Goal: Task Accomplishment & Management: Manage account settings

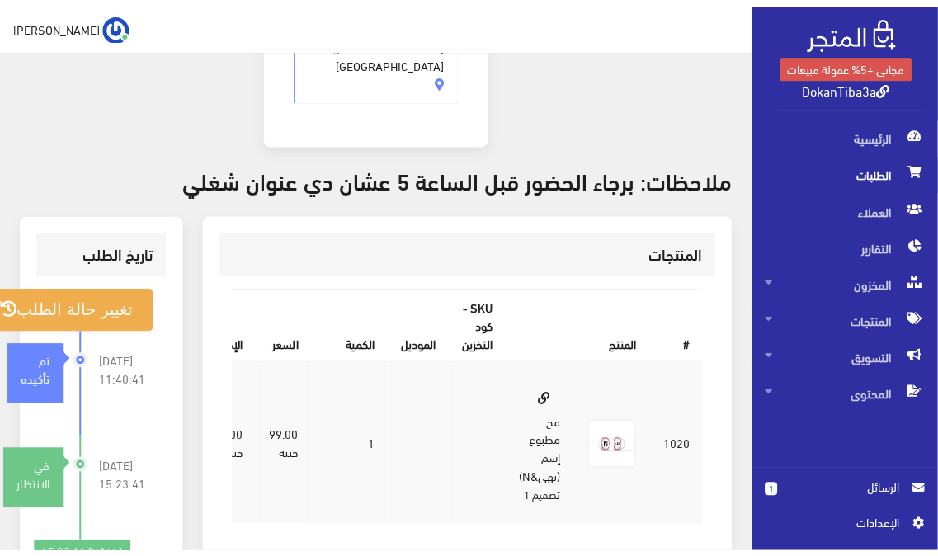
scroll to position [549, 0]
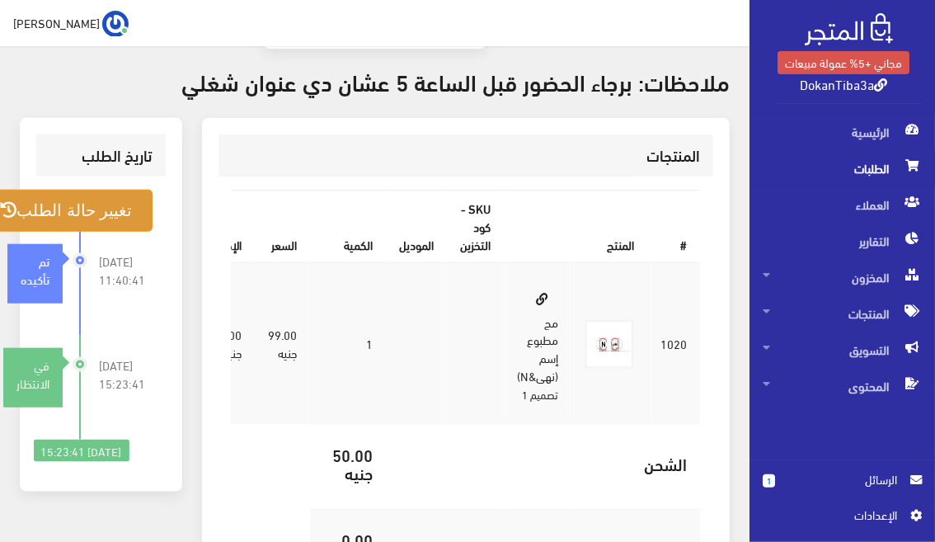
click at [76, 190] on button "تغيير حالة الطلب" at bounding box center [65, 211] width 173 height 42
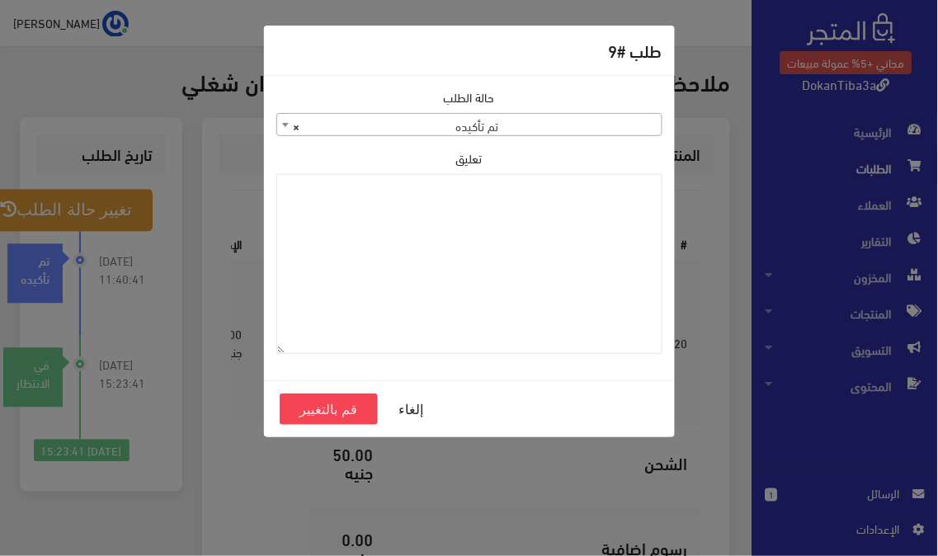
click at [508, 125] on span "× تم تأكيده" at bounding box center [469, 125] width 384 height 23
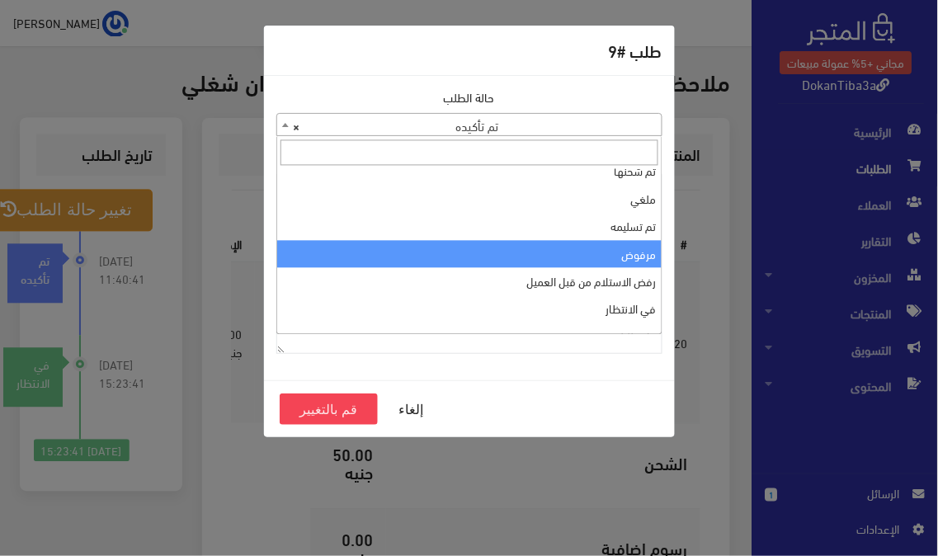
scroll to position [54, 0]
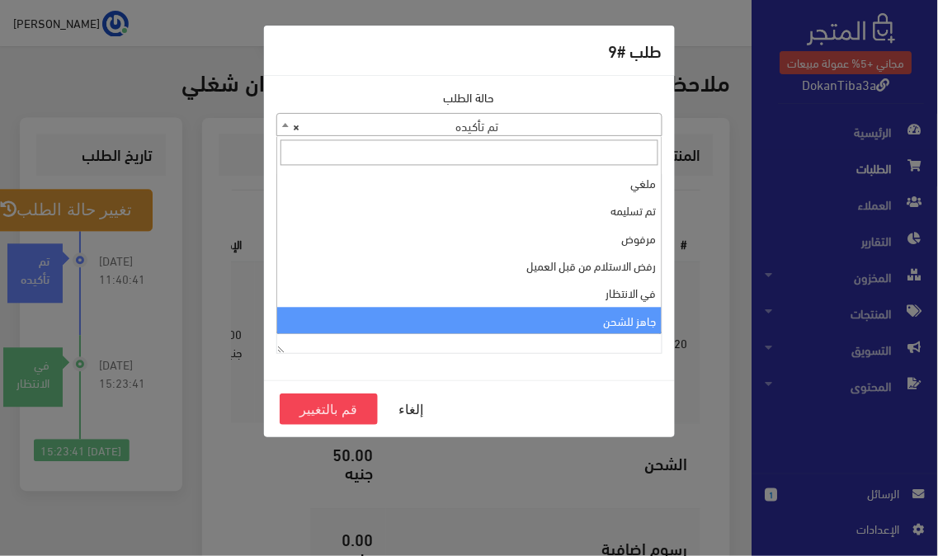
select select "13"
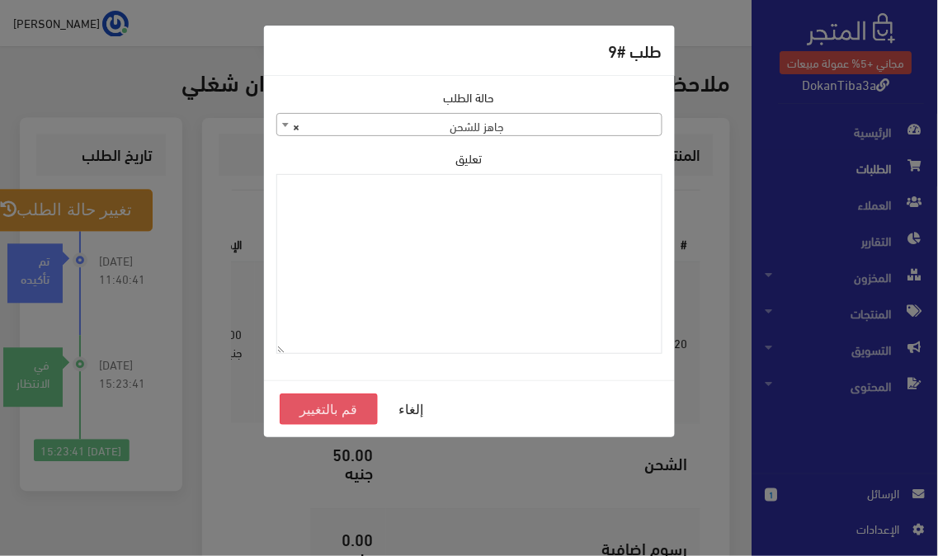
click at [319, 409] on button "قم بالتغيير" at bounding box center [329, 408] width 99 height 31
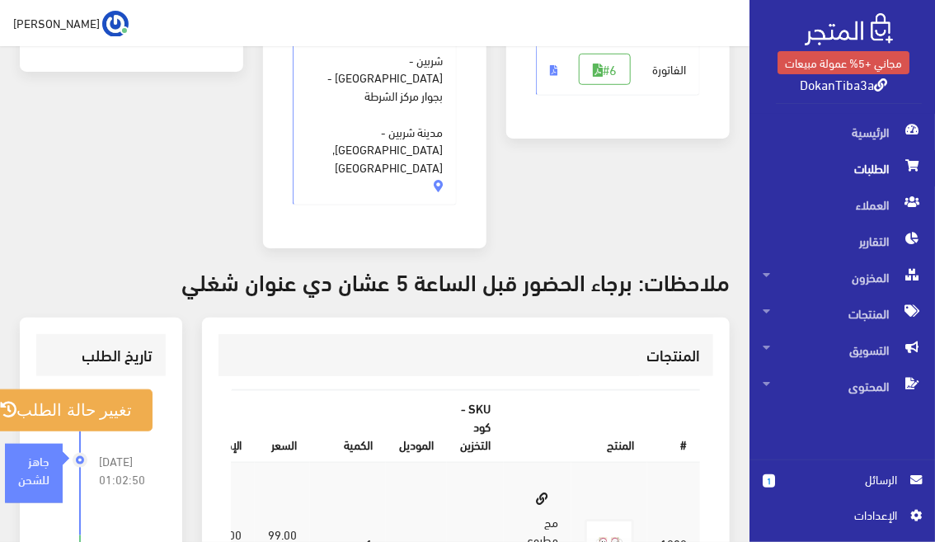
scroll to position [458, 0]
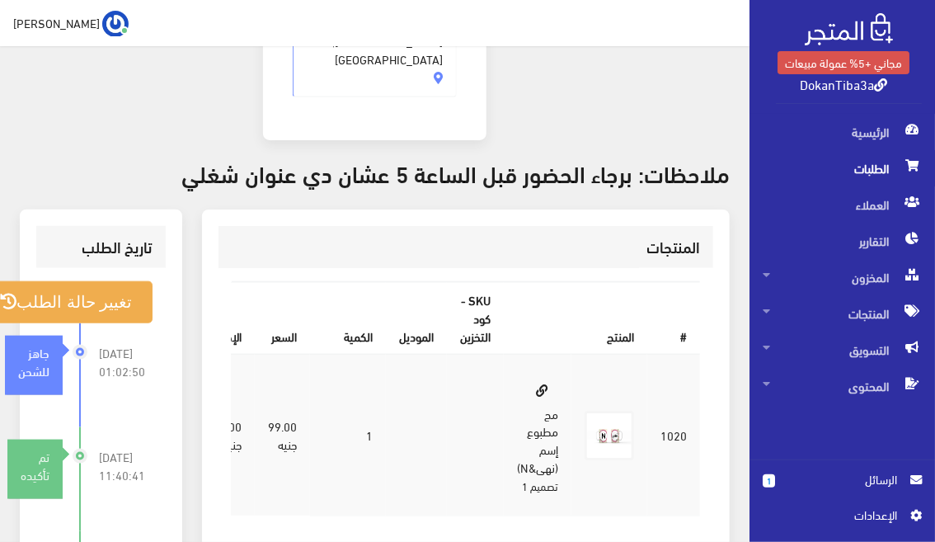
click at [192, 388] on div "تاريخ الطلب تغيير حالة الطلب [DATE] 01:02:50 جاهز للشحن" at bounding box center [101, 520] width 182 height 623
click at [192, 209] on div "تاريخ الطلب تغيير حالة الطلب [DATE] 01:02:50 جاهز للشحن" at bounding box center [101, 520] width 182 height 623
click at [872, 315] on span "المنتجات" at bounding box center [842, 313] width 159 height 36
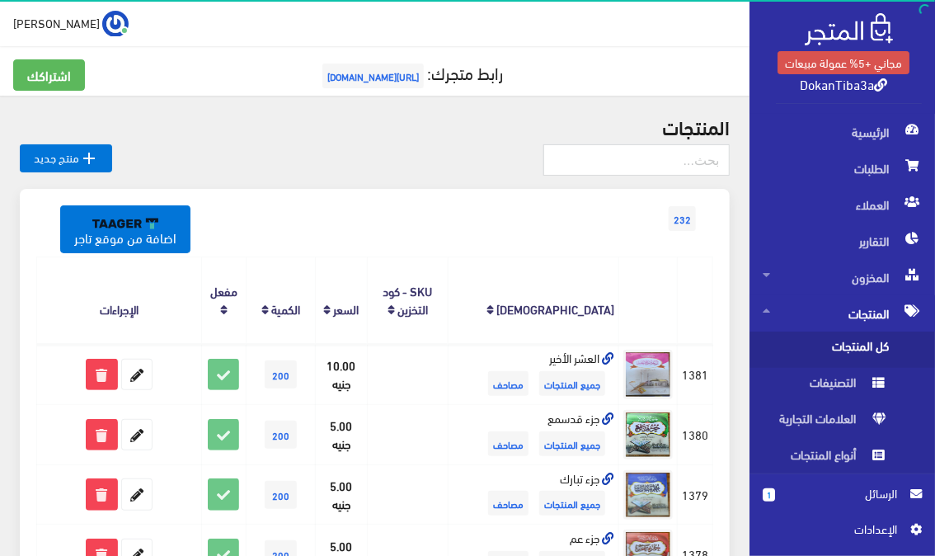
click at [871, 348] on span "كل المنتجات" at bounding box center [825, 350] width 125 height 36
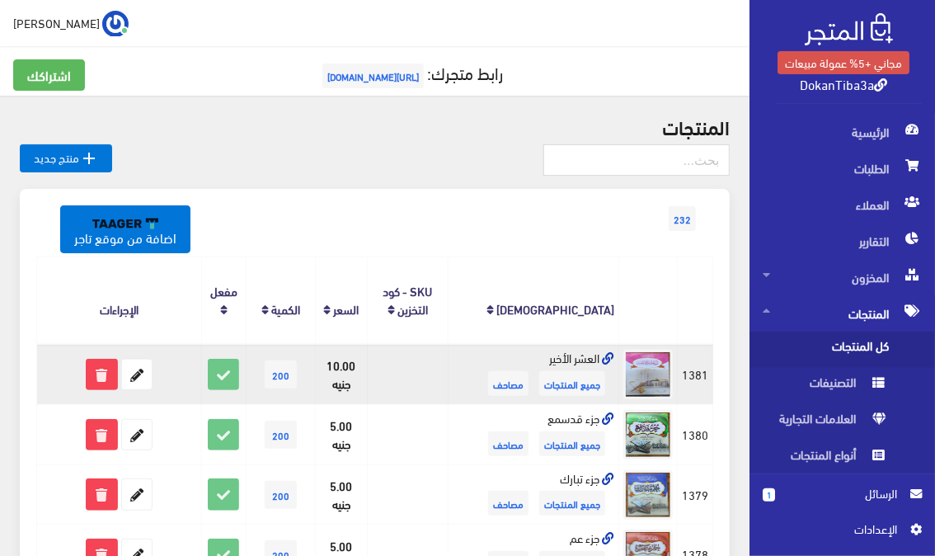
click at [340, 368] on td "10.00 جنيه" at bounding box center [342, 374] width 52 height 60
drag, startPoint x: 338, startPoint y: 364, endPoint x: 317, endPoint y: 363, distance: 20.7
click at [317, 363] on td "10.00 جنيه" at bounding box center [342, 374] width 52 height 60
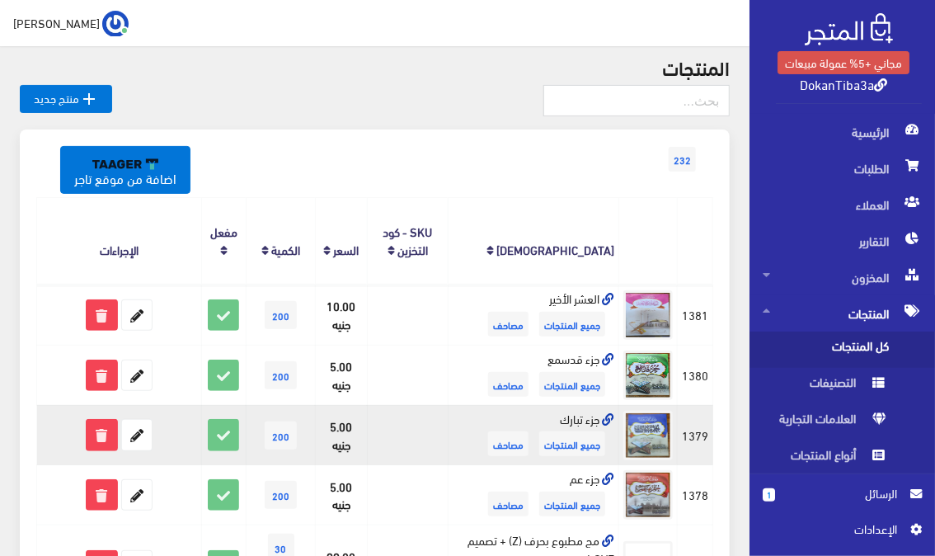
scroll to position [92, 0]
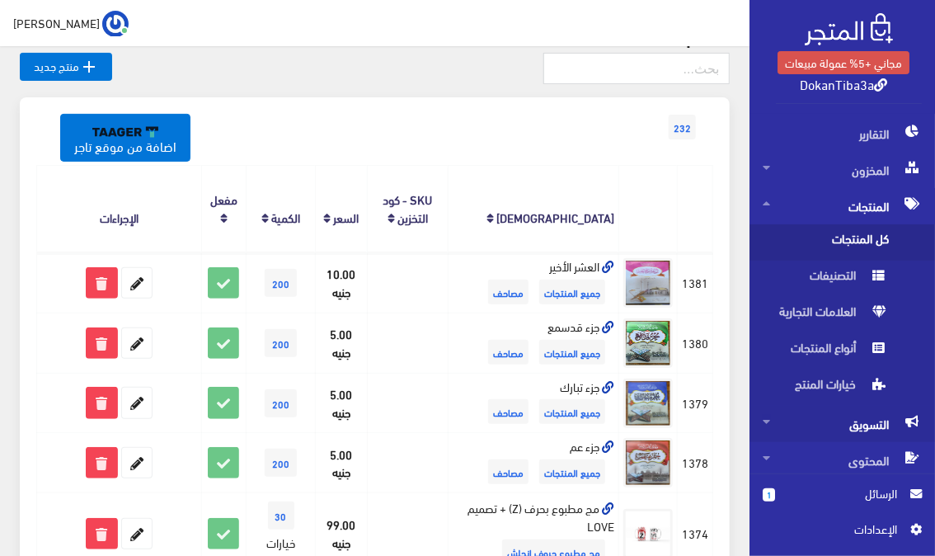
scroll to position [111, 0]
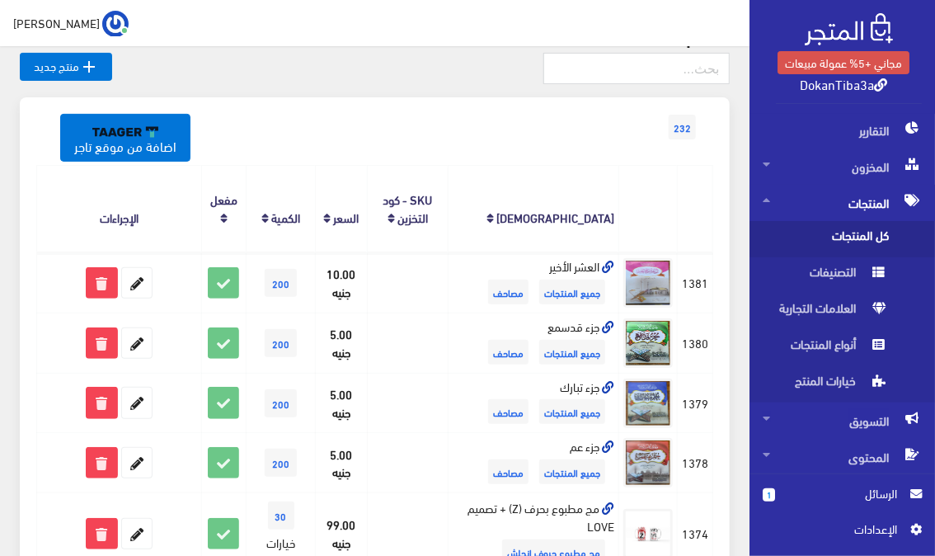
click at [441, 117] on div "232 اضافة من موقع تاجر" at bounding box center [374, 110] width 677 height 26
click at [443, 118] on div "232 اضافة من موقع تاجر" at bounding box center [374, 110] width 677 height 26
